Goal: Task Accomplishment & Management: Use online tool/utility

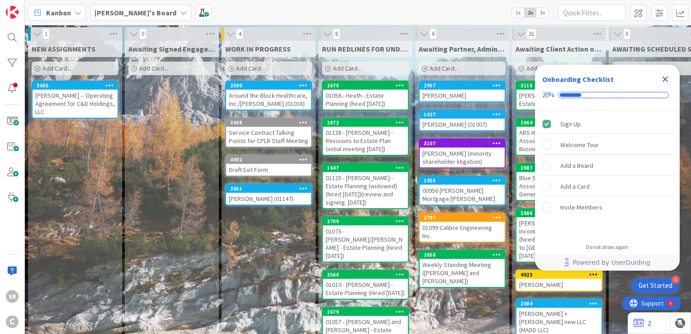
click at [668, 78] on icon "Close Checklist" at bounding box center [665, 79] width 11 height 11
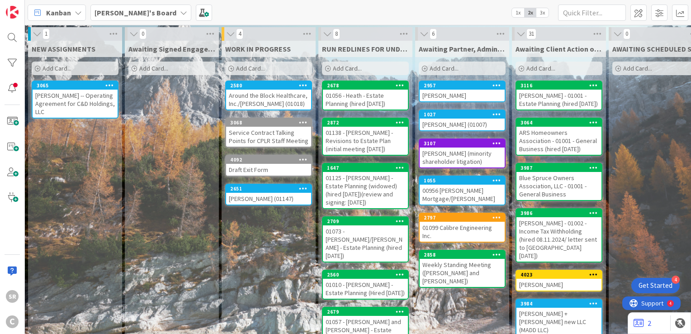
click at [530, 94] on div "[PERSON_NAME] - 01001 - Estate Planning (hired [DATE])" at bounding box center [558, 100] width 85 height 20
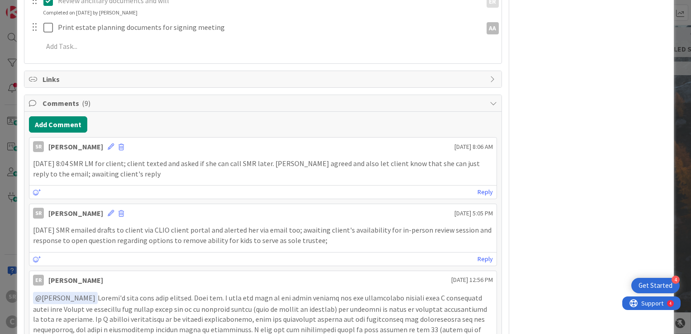
scroll to position [363, 0]
click at [168, 179] on div "[DATE] 8:04 SMR LM for client; client texted and asked if she can call SMR late…" at bounding box center [262, 170] width 467 height 28
click at [53, 128] on button "Add Comment" at bounding box center [58, 126] width 58 height 16
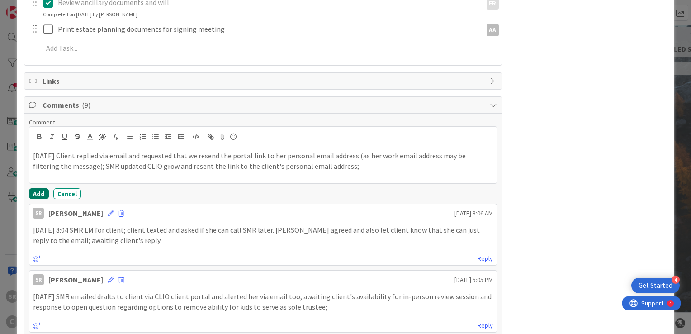
click at [42, 189] on button "Add" at bounding box center [39, 193] width 20 height 11
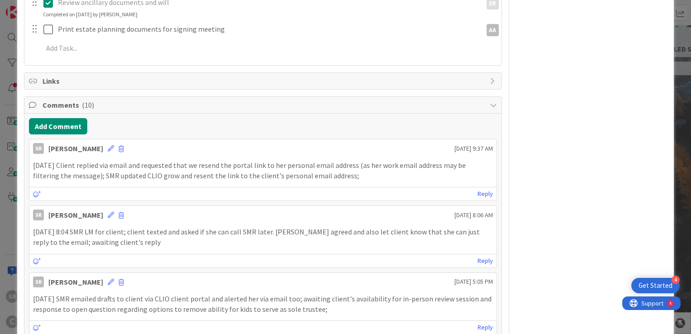
drag, startPoint x: 524, startPoint y: 166, endPoint x: 523, endPoint y: 183, distance: 17.3
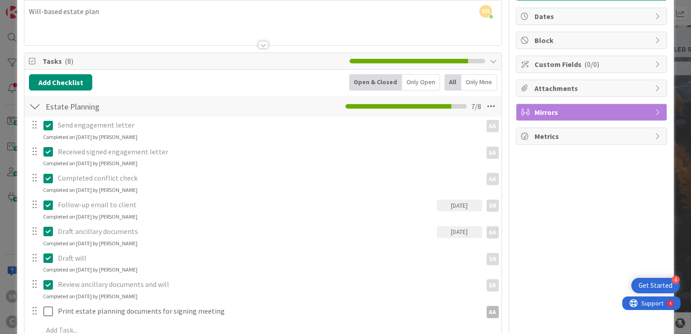
scroll to position [0, 0]
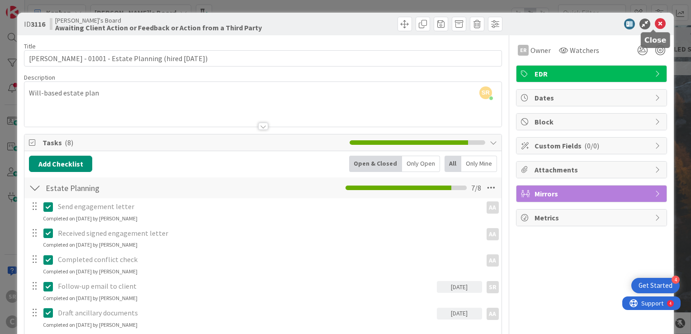
click at [655, 23] on icon at bounding box center [660, 24] width 11 height 11
